Goal: Information Seeking & Learning: Learn about a topic

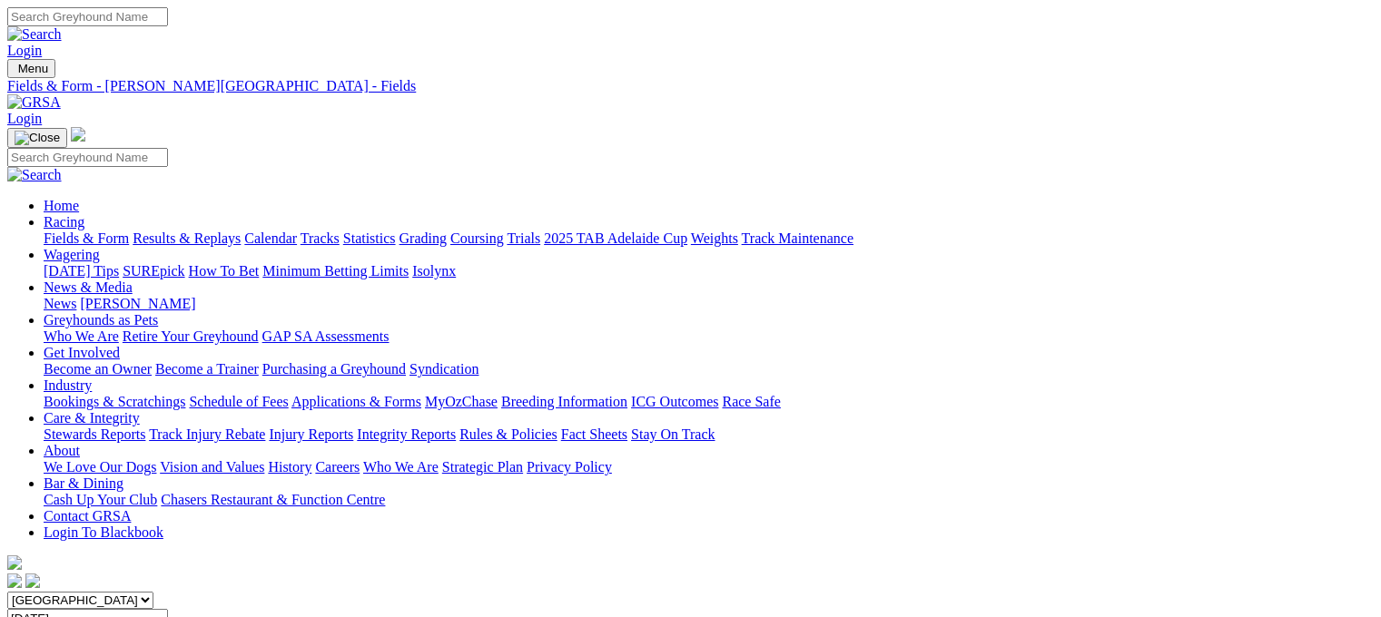
scroll to position [294, 0]
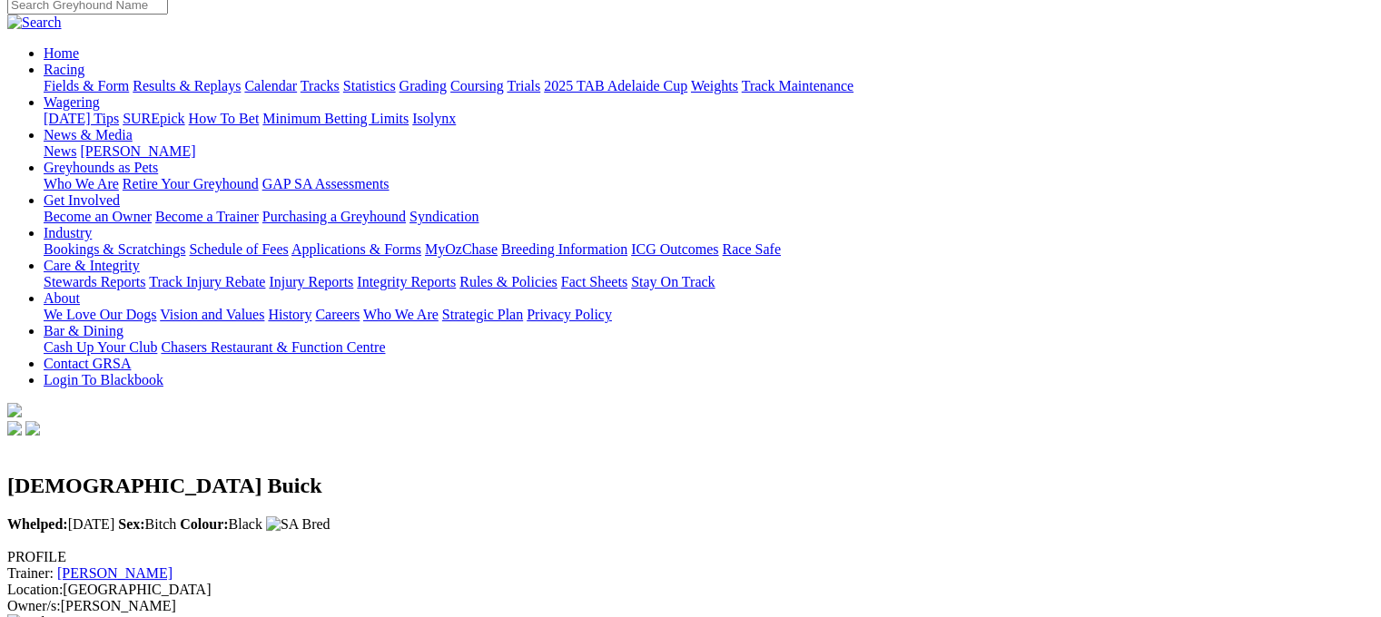
scroll to position [152, 0]
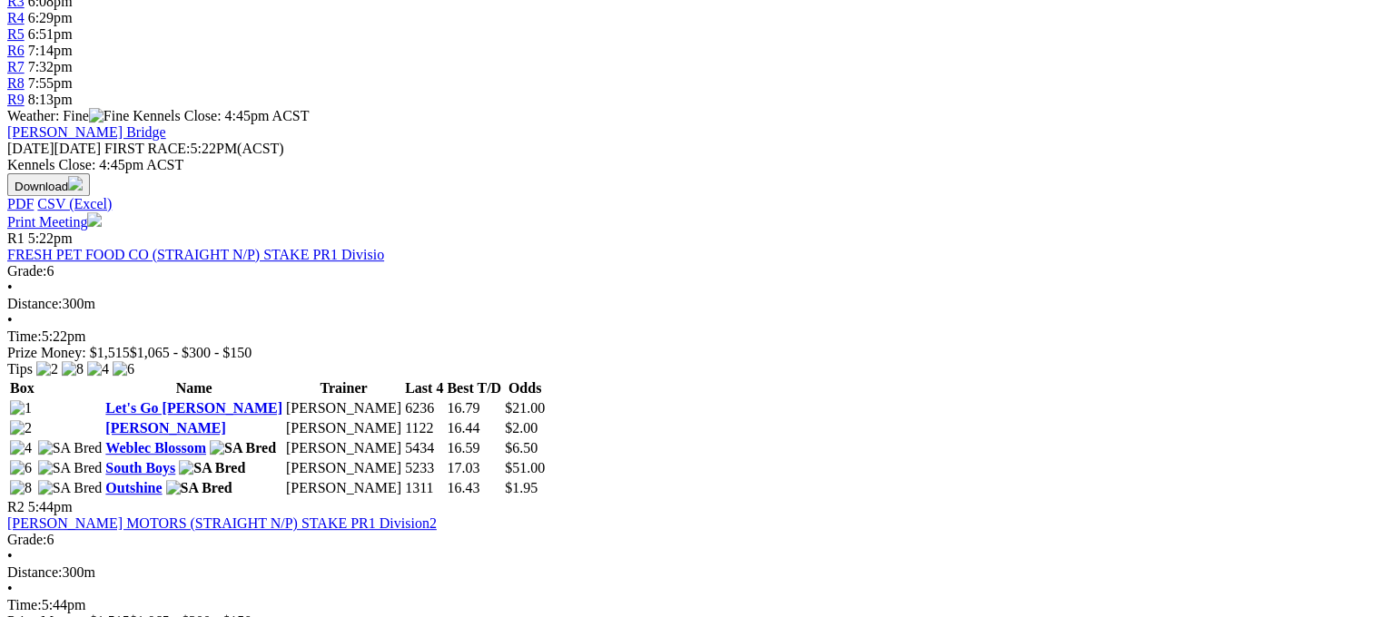
scroll to position [685, 0]
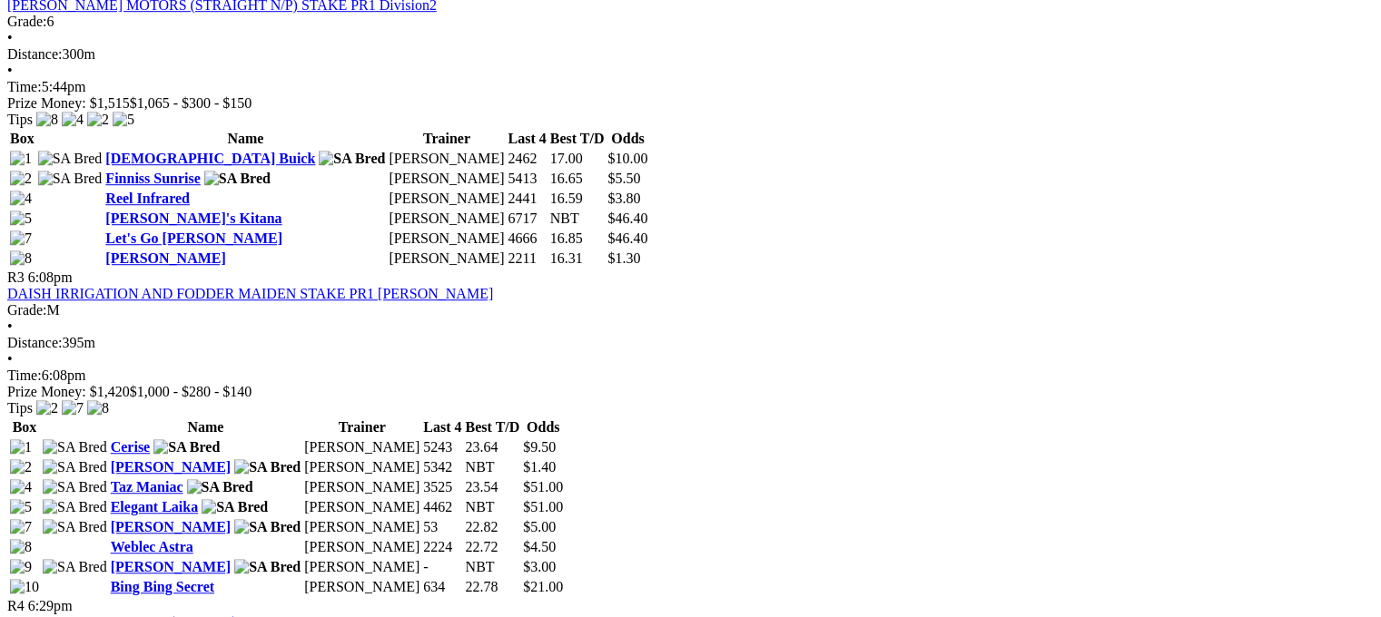
scroll to position [1202, 0]
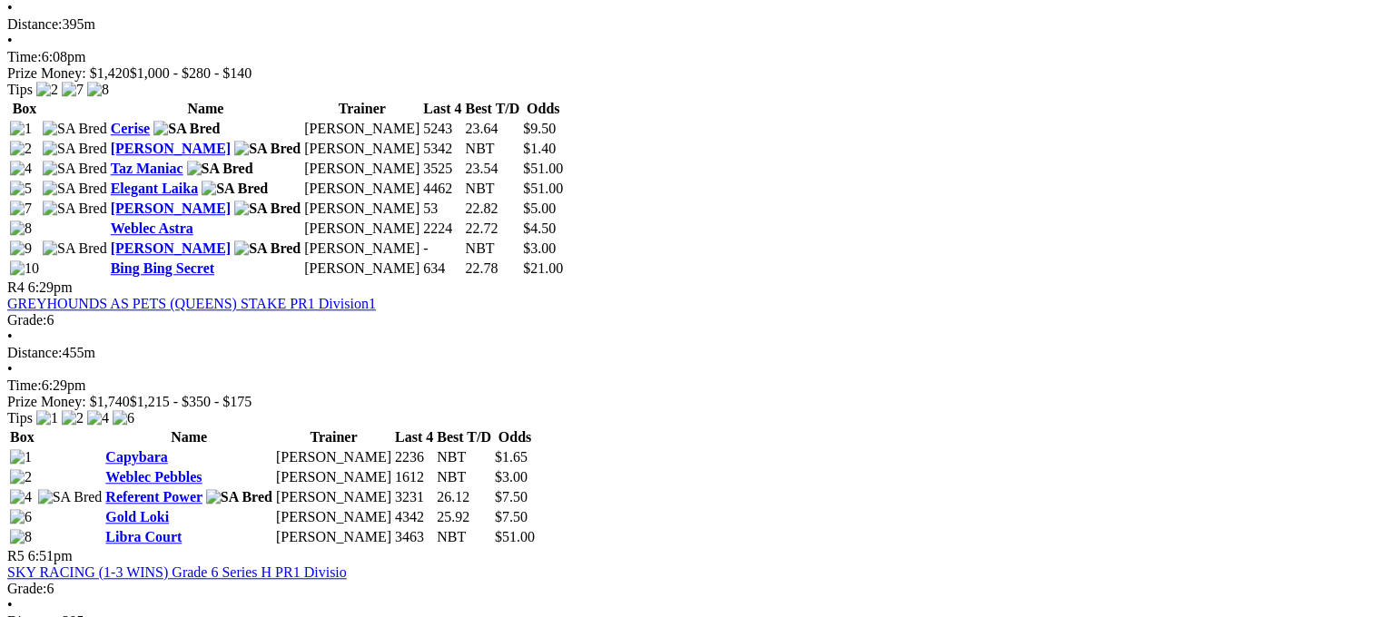
scroll to position [1576, 0]
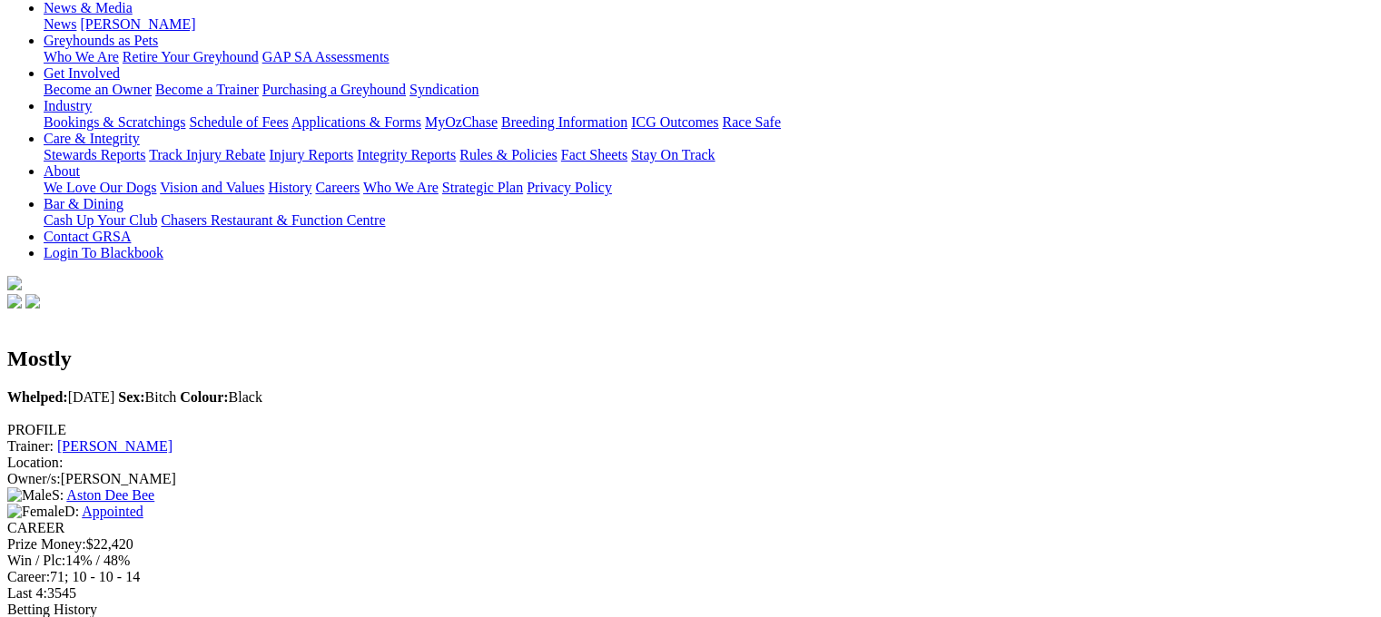
scroll to position [364, 0]
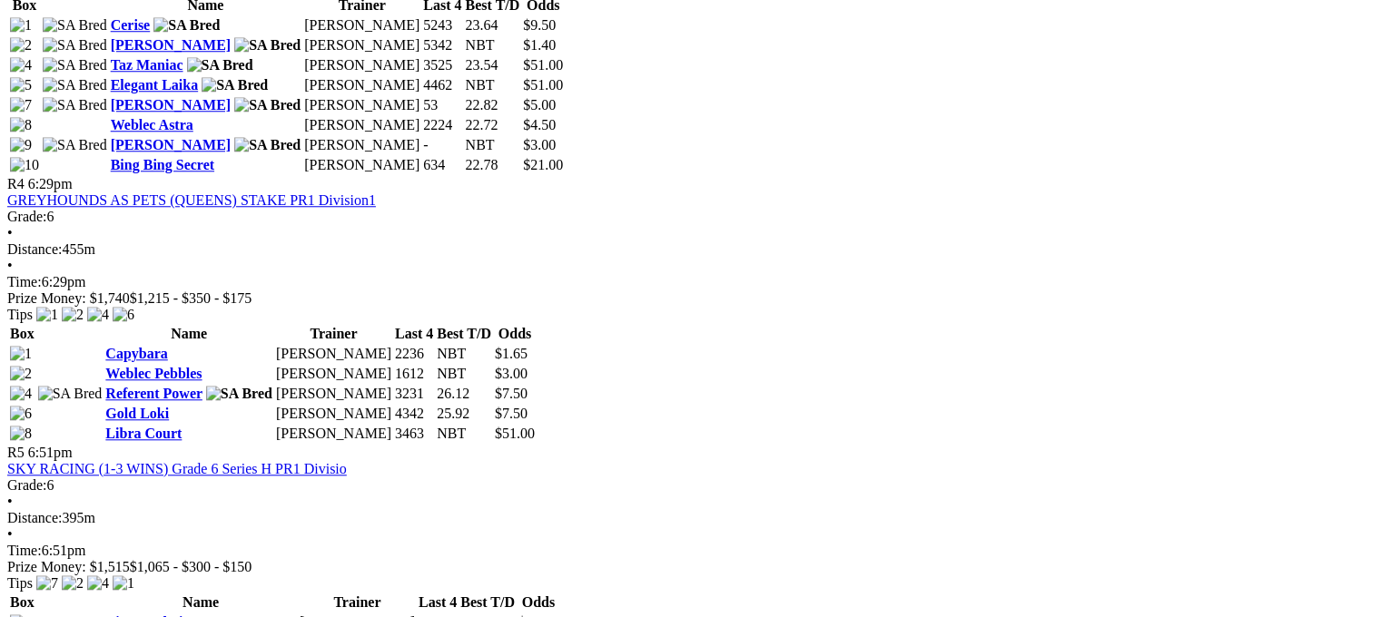
scroll to position [1601, 0]
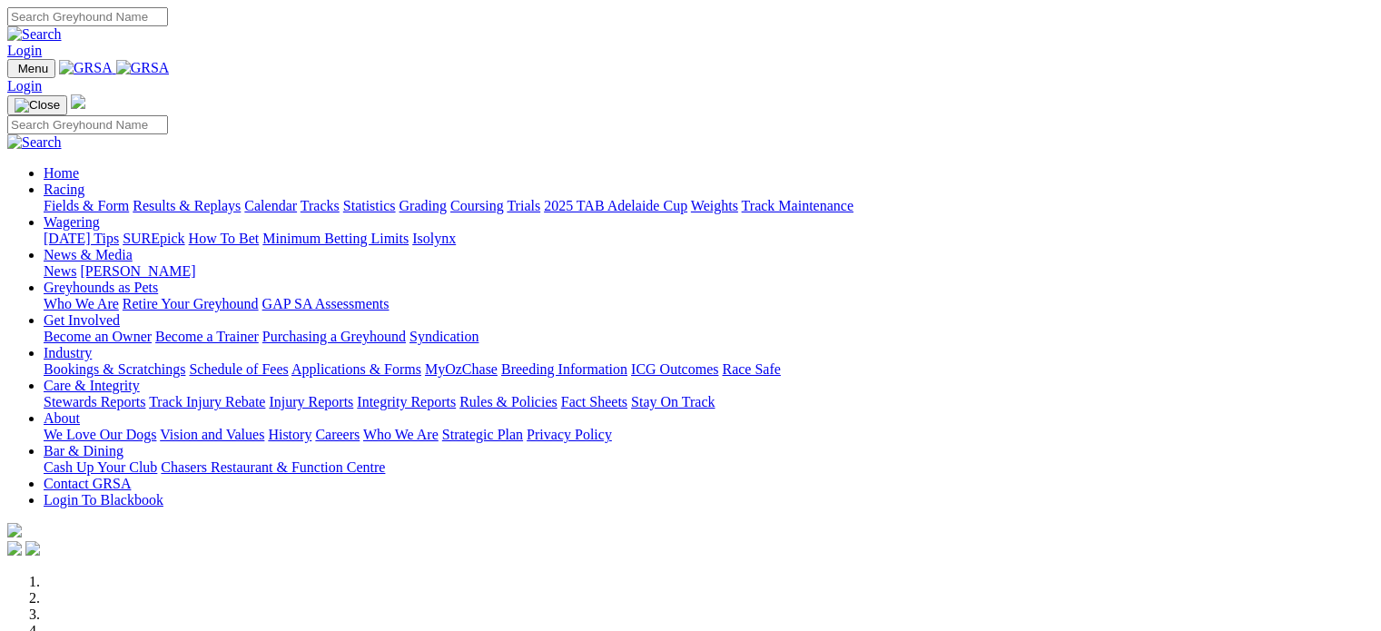
scroll to position [617, 0]
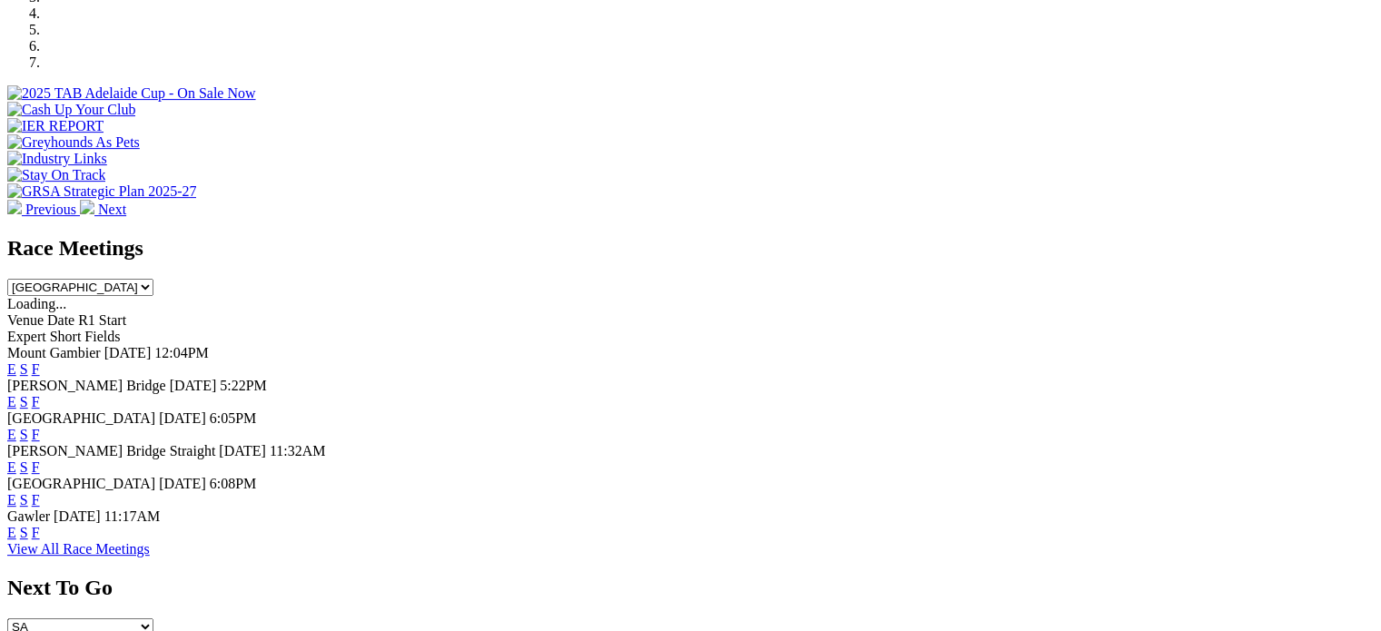
click at [40, 427] on link "F" at bounding box center [36, 434] width 8 height 15
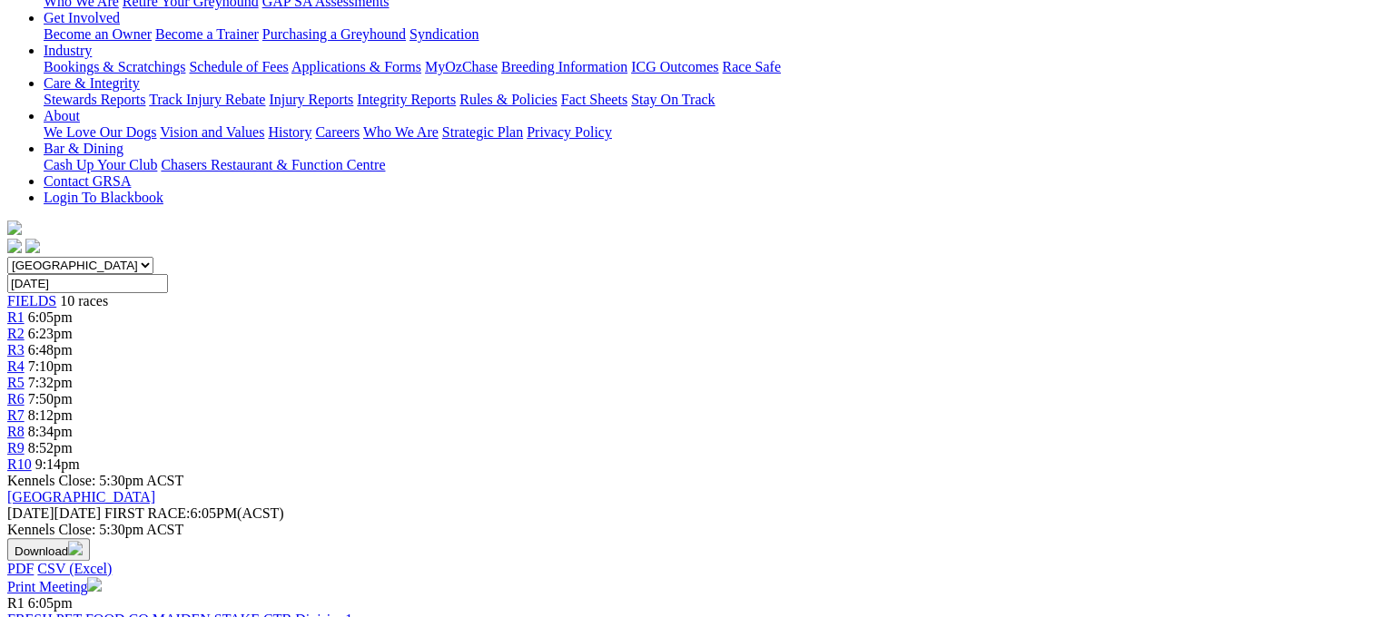
scroll to position [336, 0]
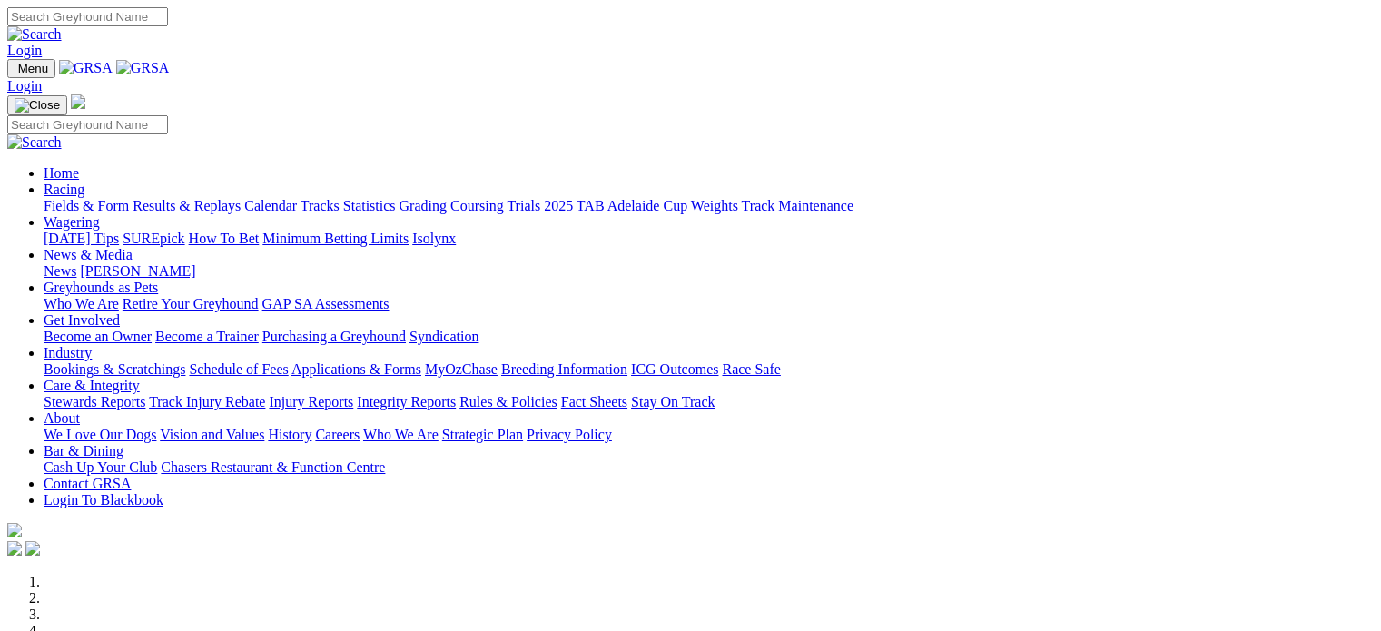
scroll to position [617, 0]
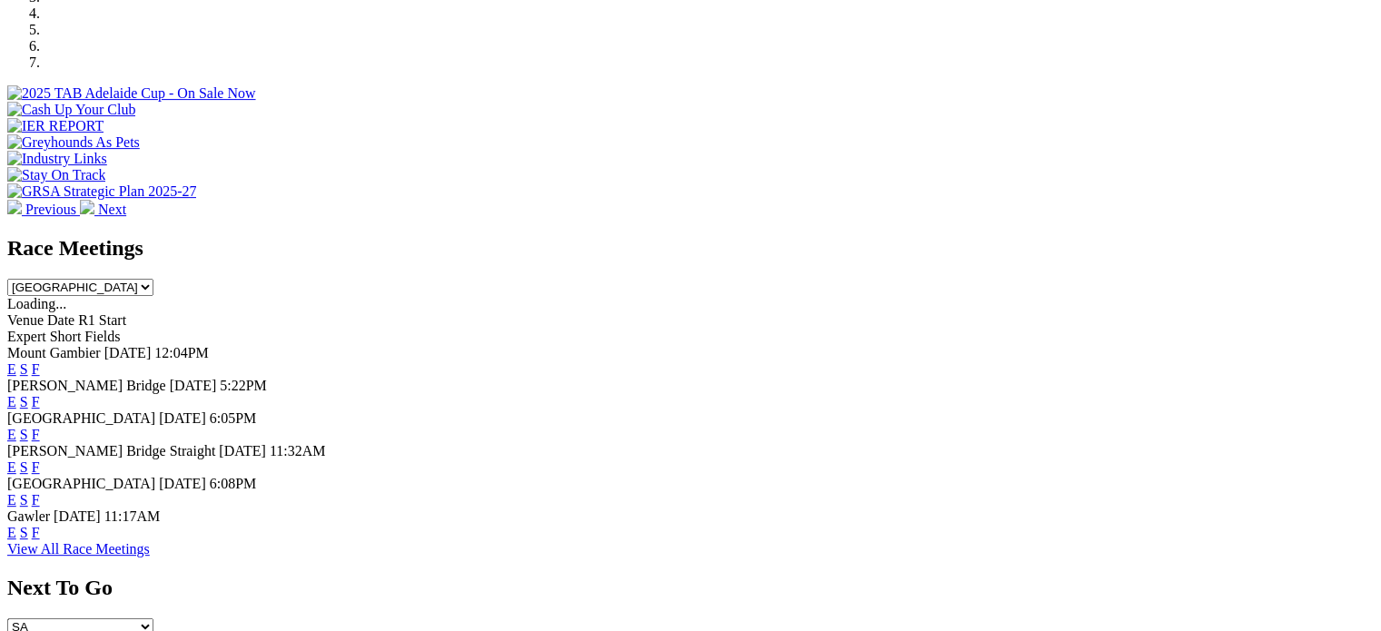
click at [40, 492] on link "F" at bounding box center [36, 499] width 8 height 15
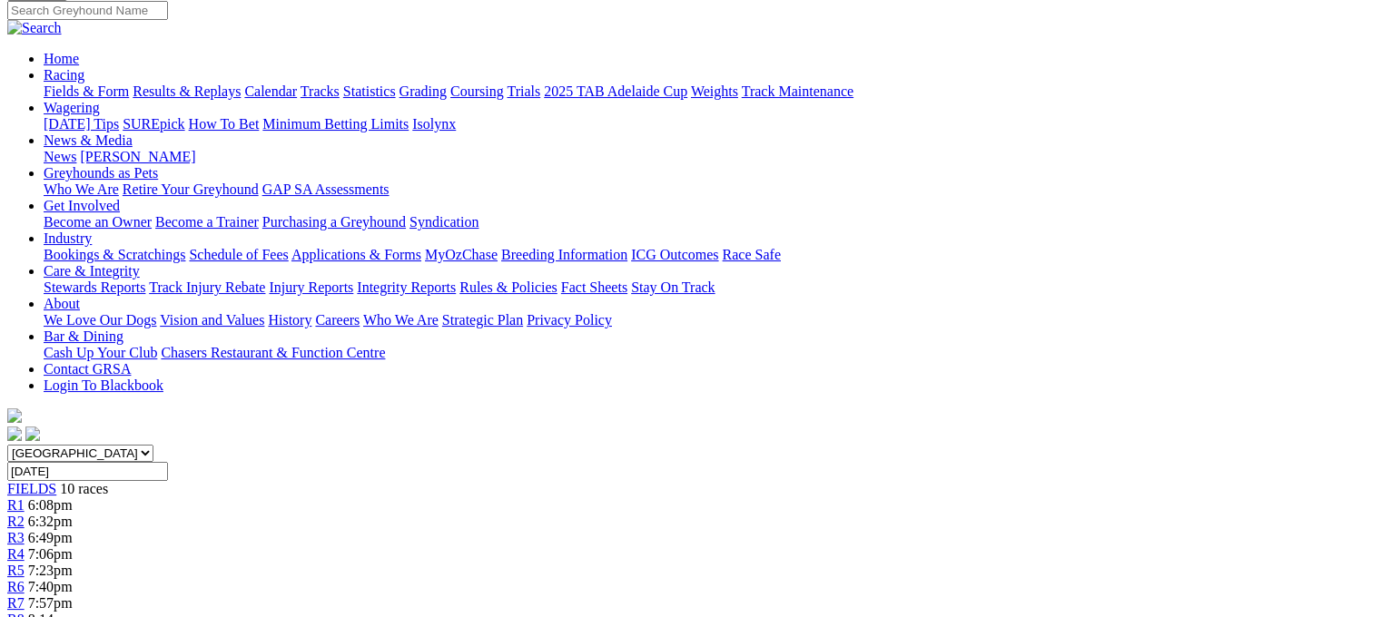
scroll to position [262, 0]
